Goal: Find specific page/section: Find specific page/section

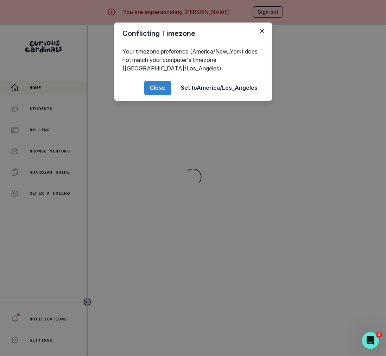
click at [154, 169] on div "Conflicting Timezone Your timezone preference (America/New_York) does not match…" at bounding box center [193, 178] width 386 height 356
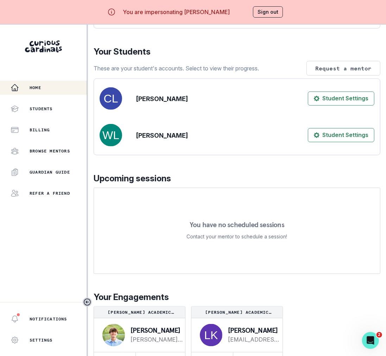
scroll to position [25, 0]
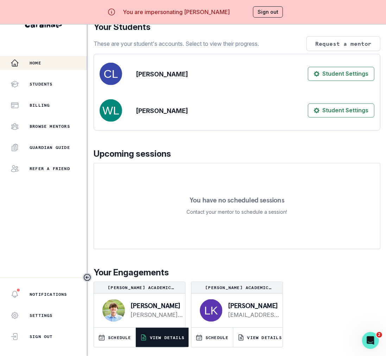
click at [167, 336] on p "VIEW DETAILS" at bounding box center [167, 338] width 34 height 6
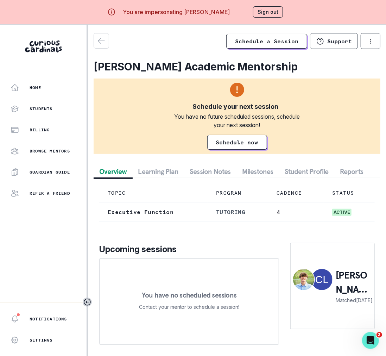
click at [213, 172] on button "Session Notes" at bounding box center [210, 171] width 52 height 13
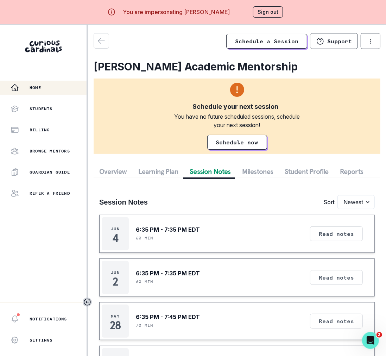
click at [48, 89] on div "Home" at bounding box center [49, 87] width 76 height 8
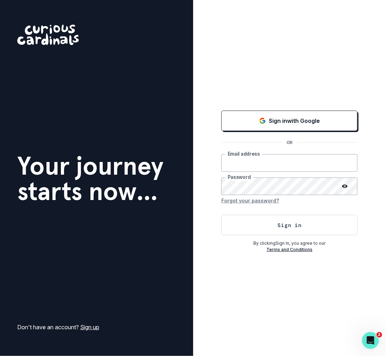
type input "[PERSON_NAME][EMAIL_ADDRESS][DOMAIN_NAME]"
